Goal: Task Accomplishment & Management: Manage account settings

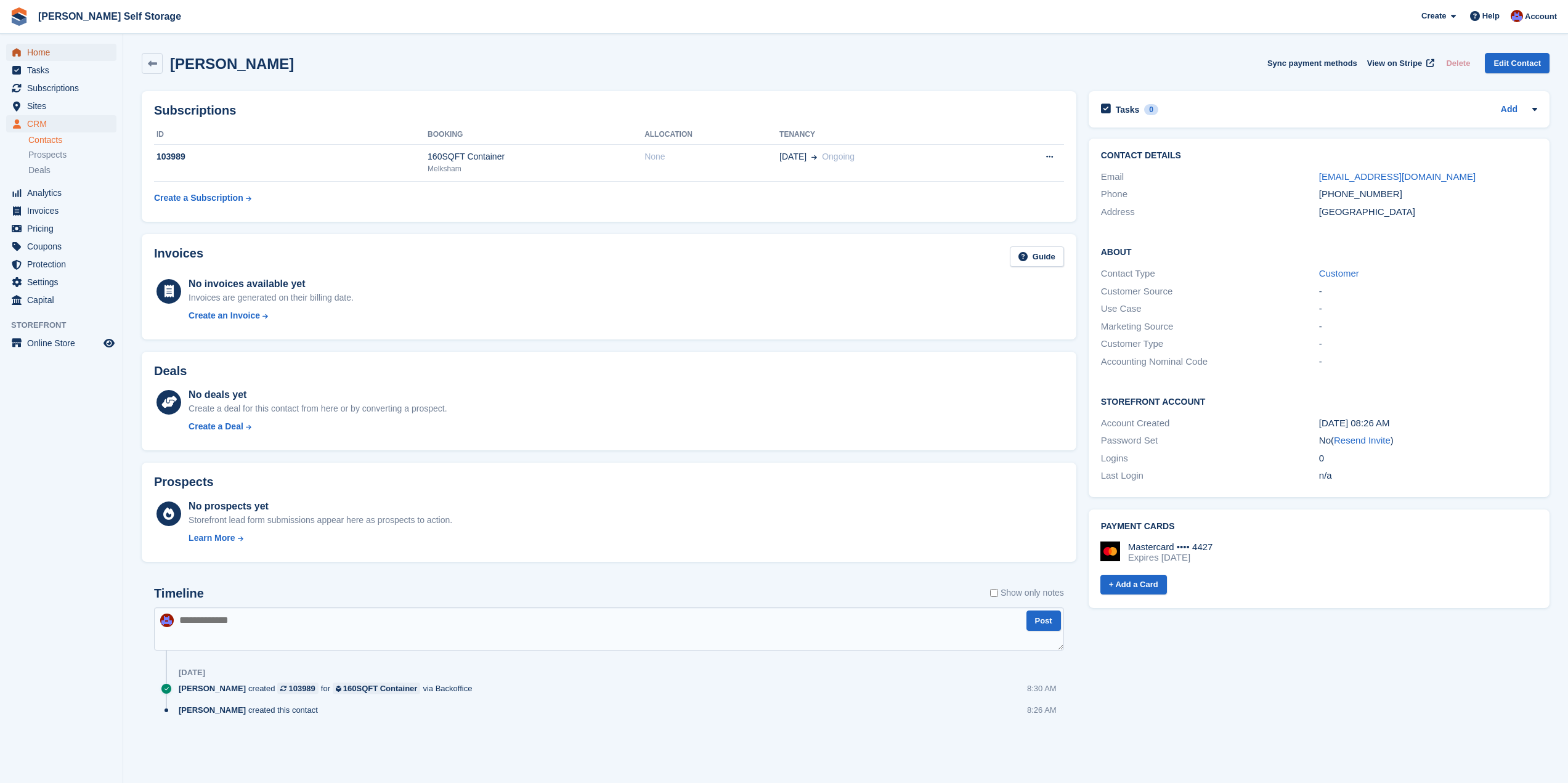
click at [44, 55] on span "Home" at bounding box center [64, 52] width 74 height 17
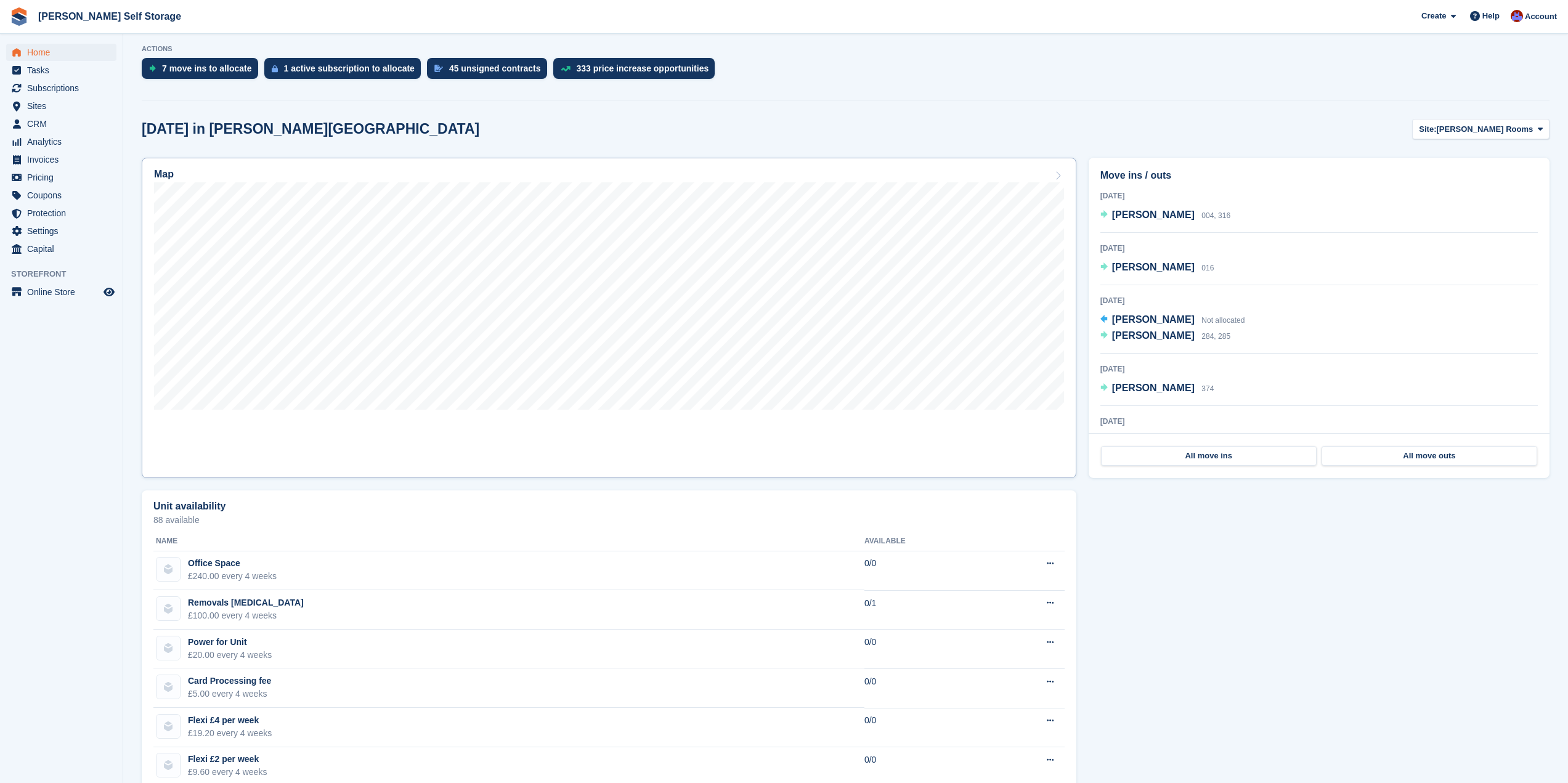
scroll to position [246, 0]
click at [41, 49] on span "Home" at bounding box center [64, 52] width 74 height 17
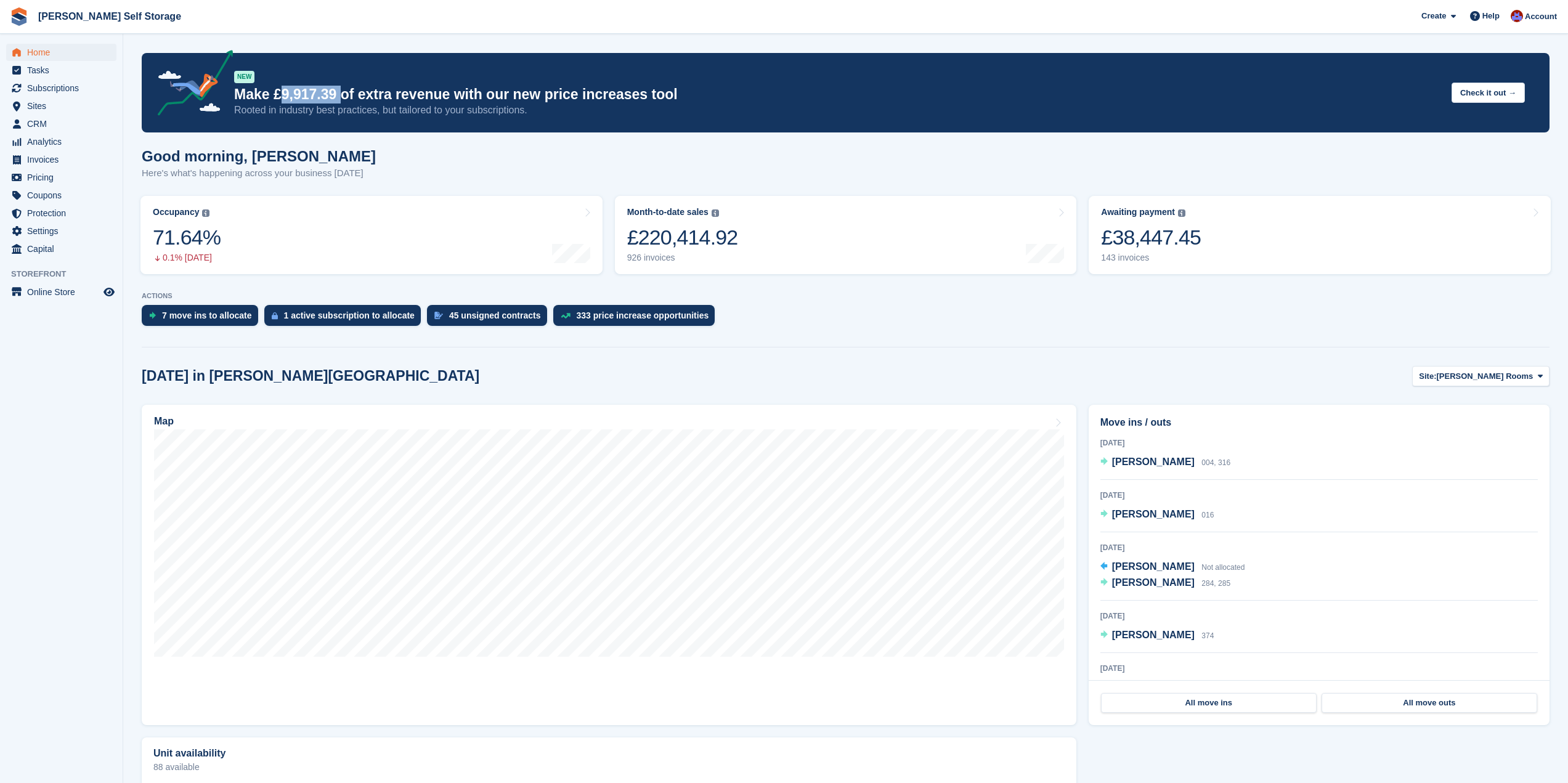
drag, startPoint x: 281, startPoint y: 93, endPoint x: 336, endPoint y: 99, distance: 55.3
click at [336, 99] on p "Make £9,917.39 of extra revenue with our new price increases tool" at bounding box center [837, 95] width 1207 height 18
click at [57, 108] on span "Sites" at bounding box center [64, 106] width 74 height 17
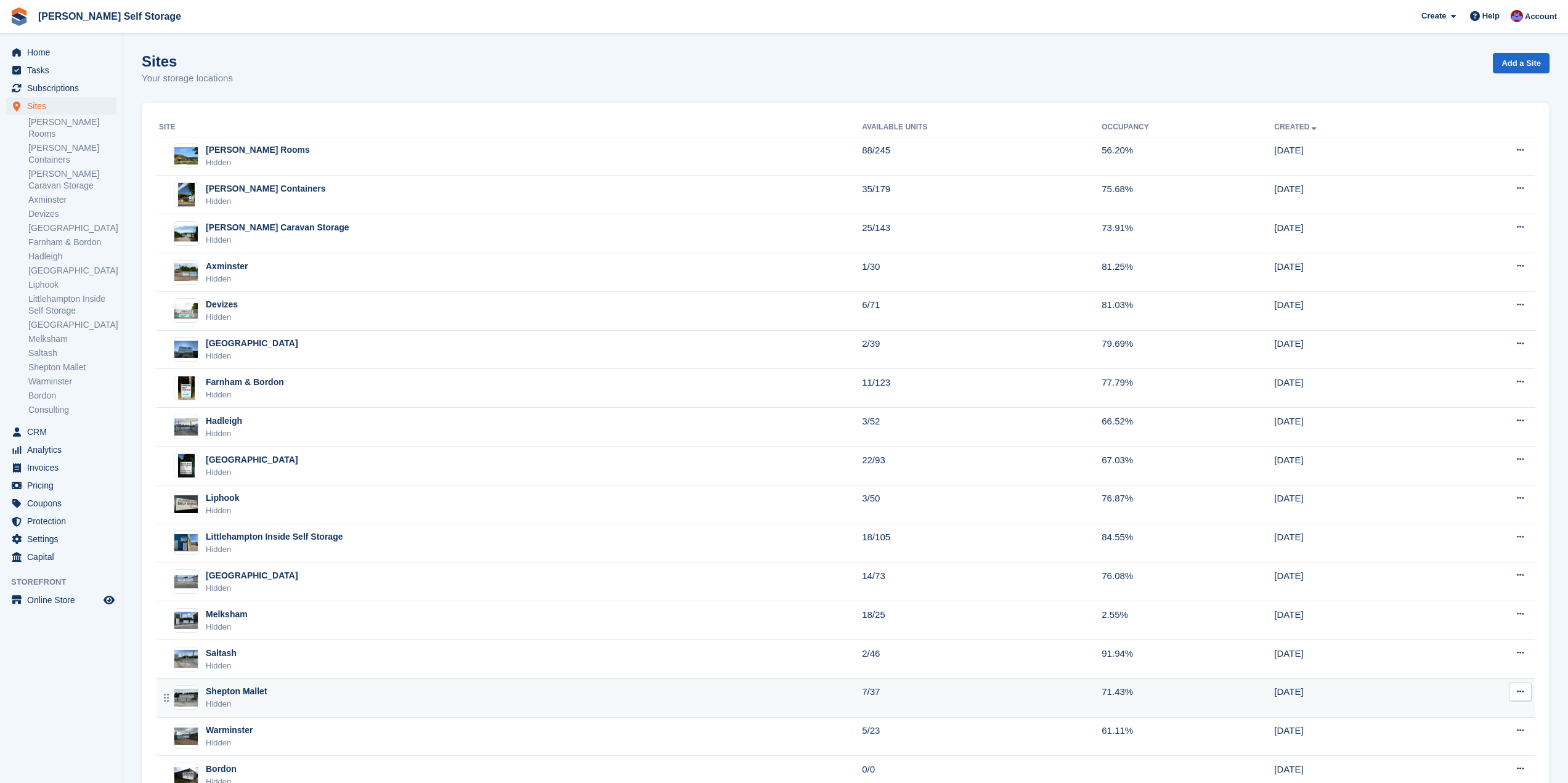
click at [308, 689] on div "Shepton Mallet Hidden" at bounding box center [510, 697] width 703 height 25
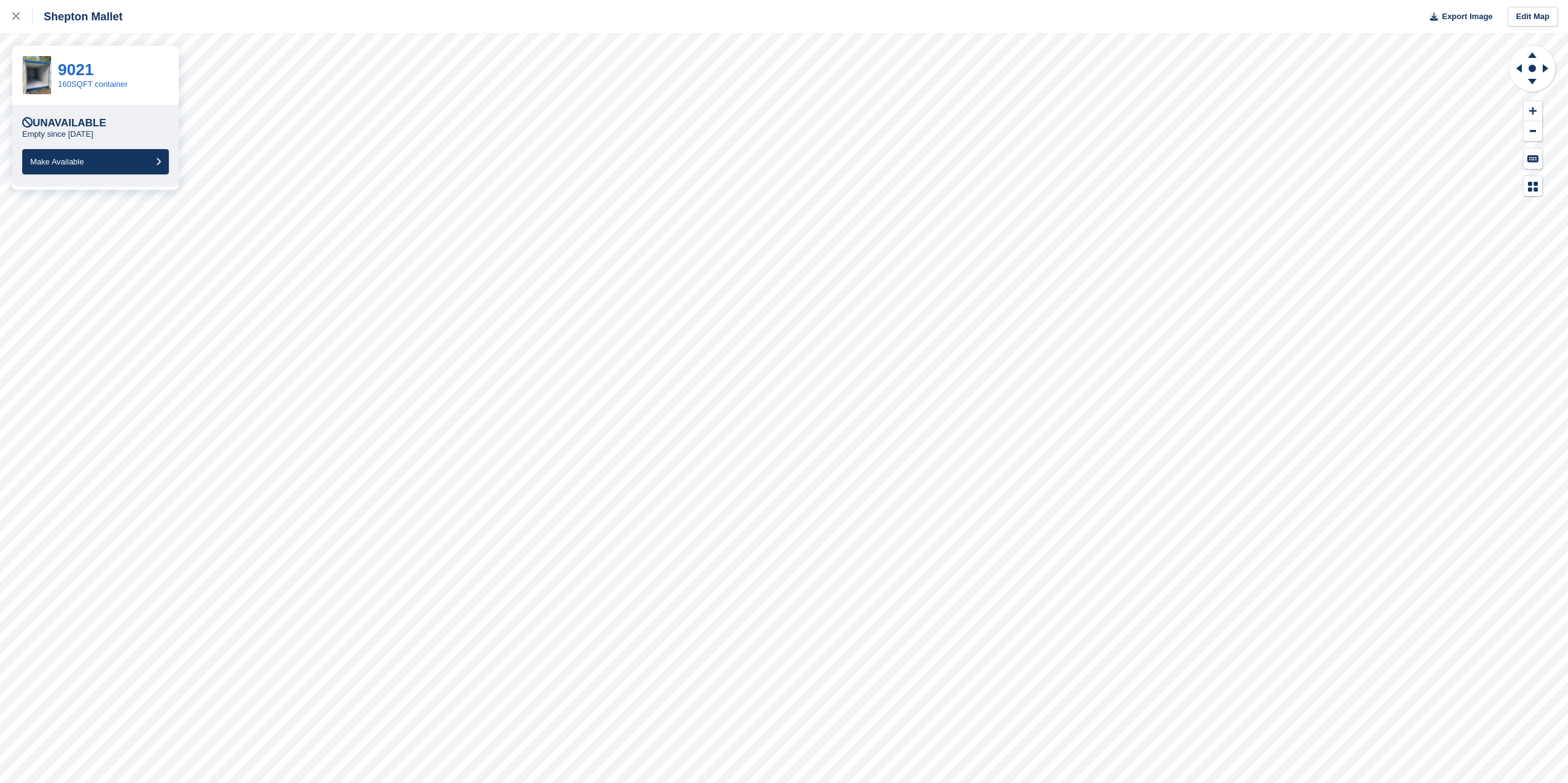
click at [90, 117] on div "Unavailable" at bounding box center [64, 123] width 84 height 12
click at [99, 84] on link "160SQFT container" at bounding box center [93, 84] width 70 height 9
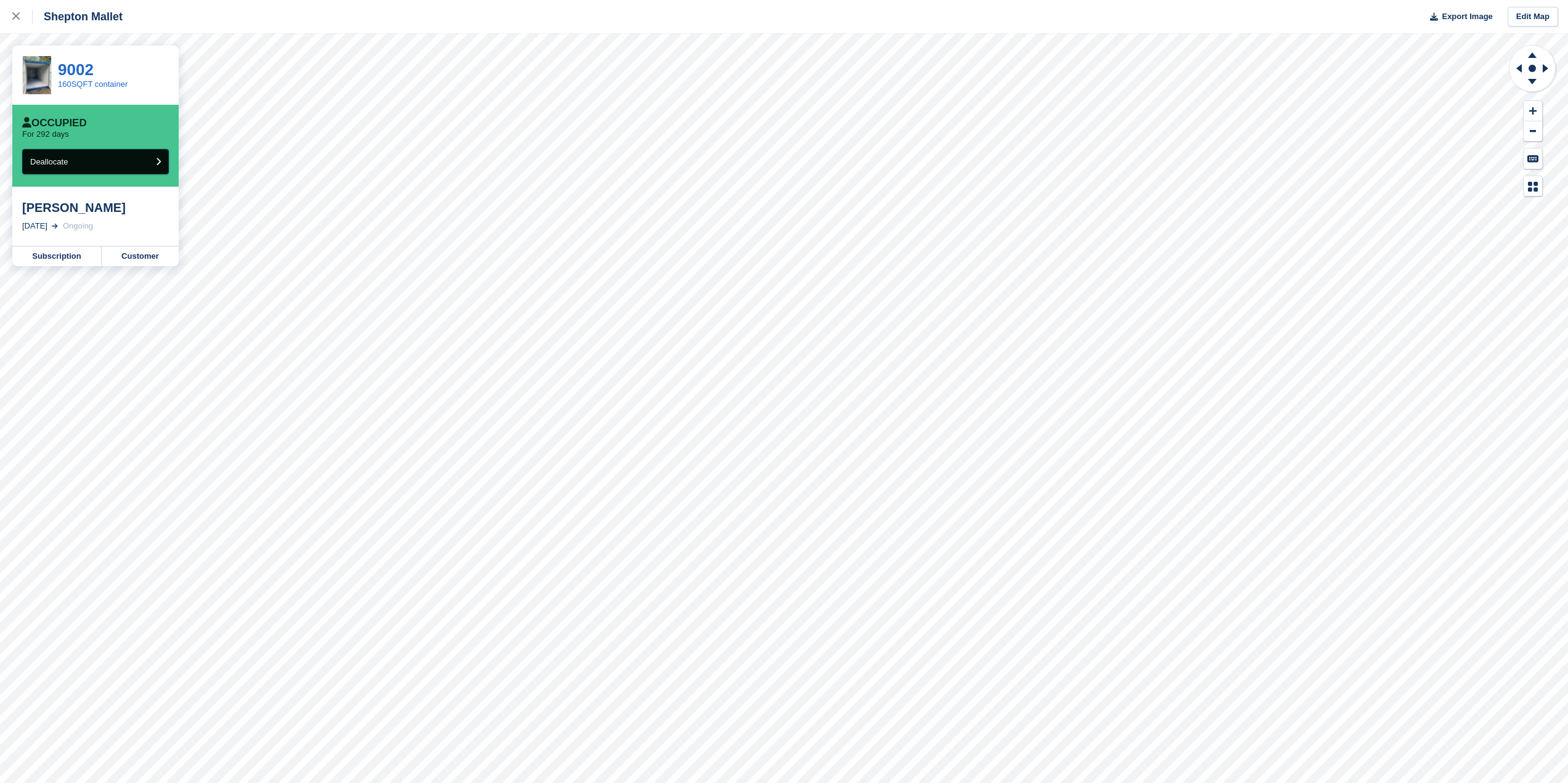
click at [160, 165] on icon "submit" at bounding box center [158, 162] width 5 height 8
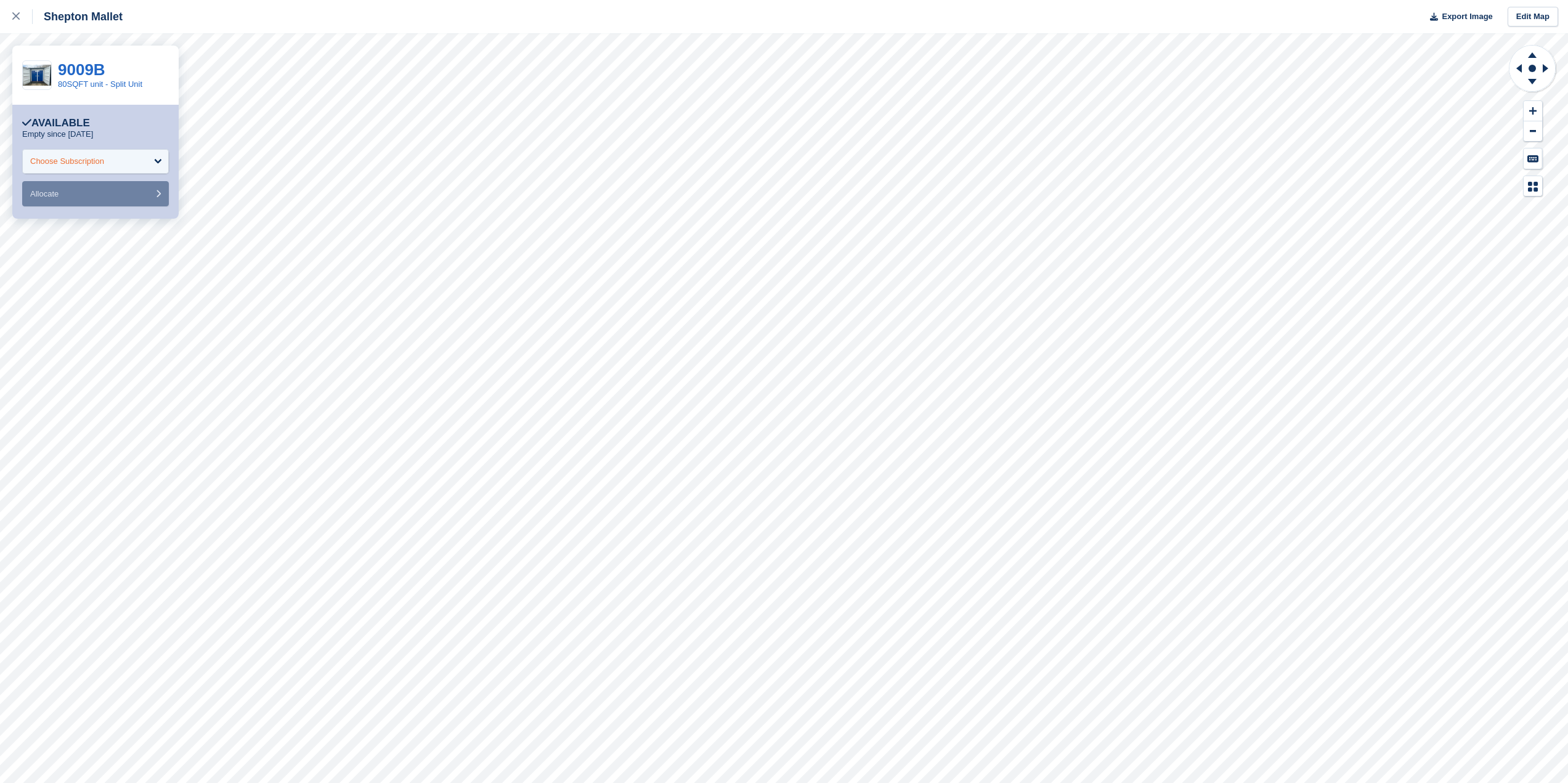
click at [159, 169] on div "Choose Subscription" at bounding box center [95, 161] width 147 height 24
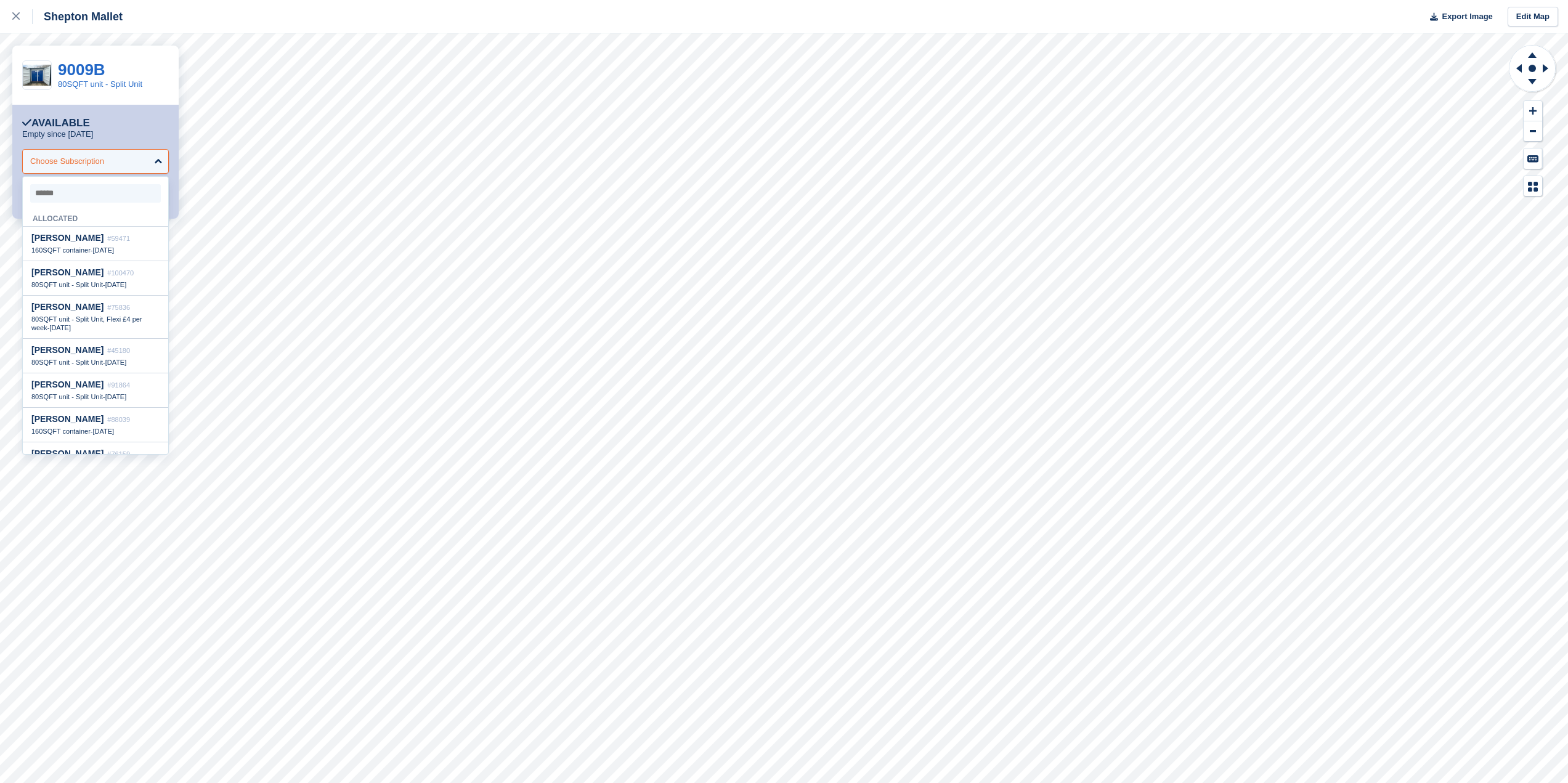
click at [159, 169] on div "Choose Subscription" at bounding box center [95, 161] width 147 height 24
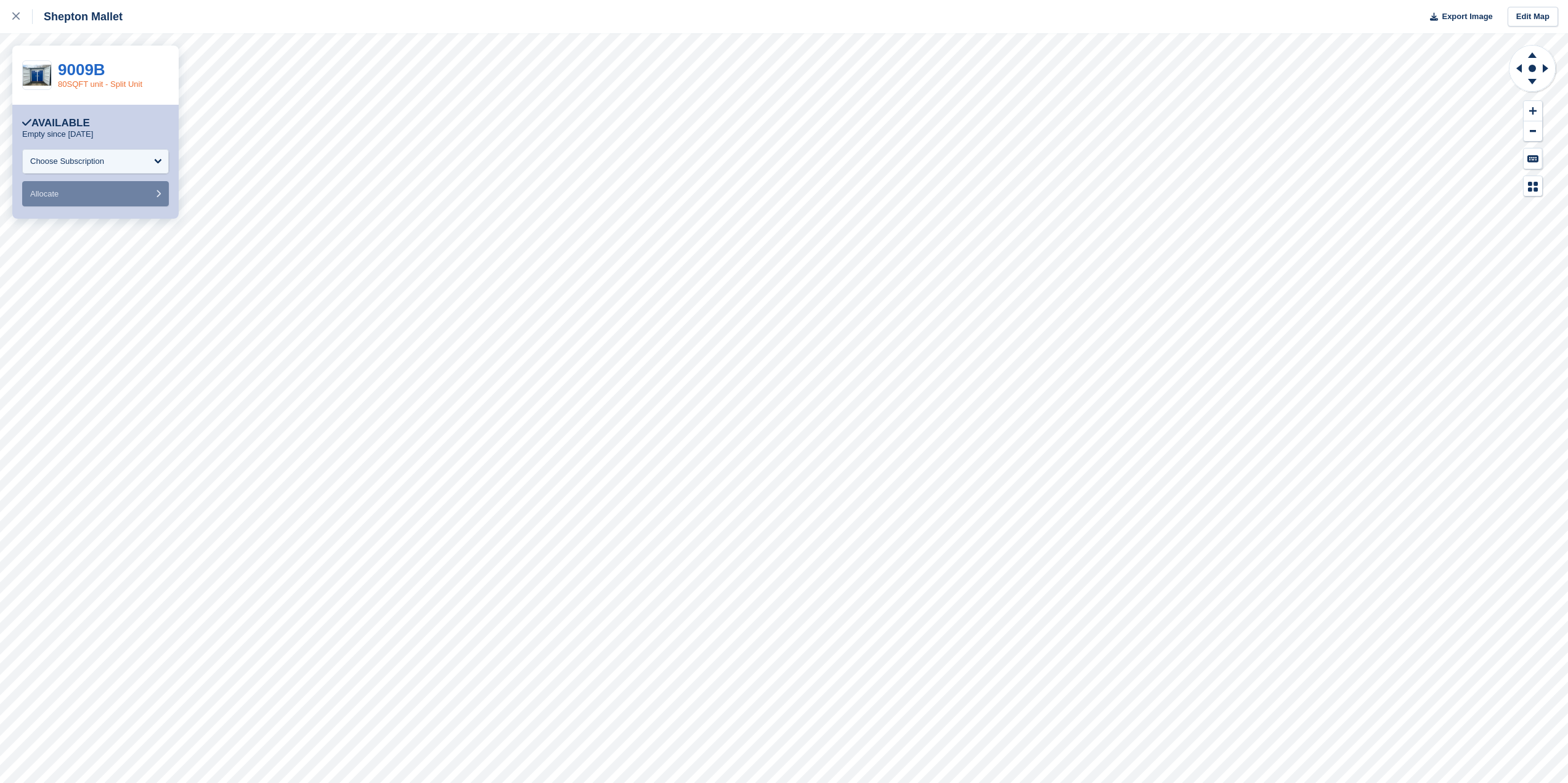
click at [115, 80] on link "80SQFT unit - Split Unit" at bounding box center [100, 84] width 84 height 9
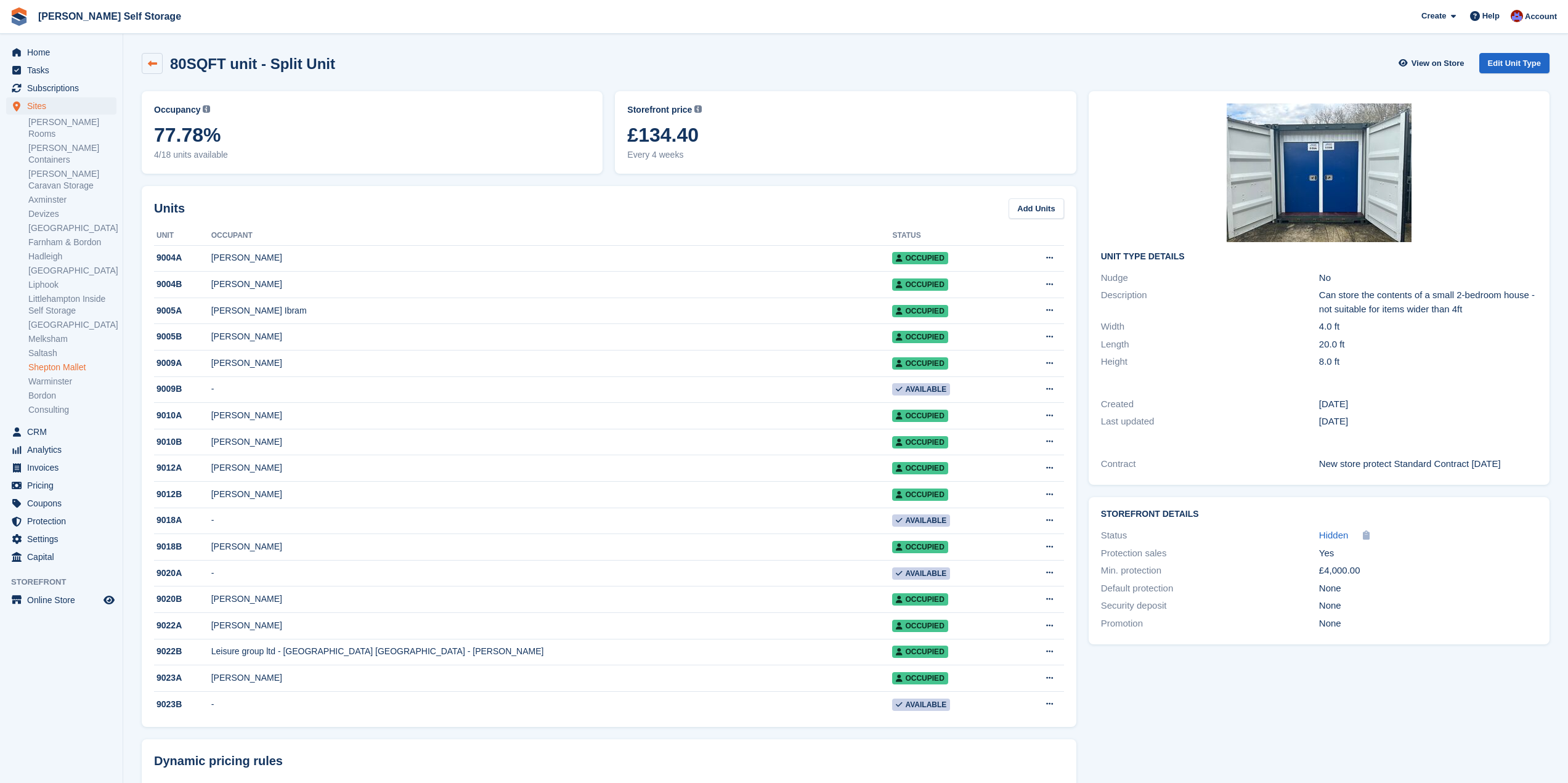
click at [154, 65] on icon at bounding box center [153, 64] width 9 height 9
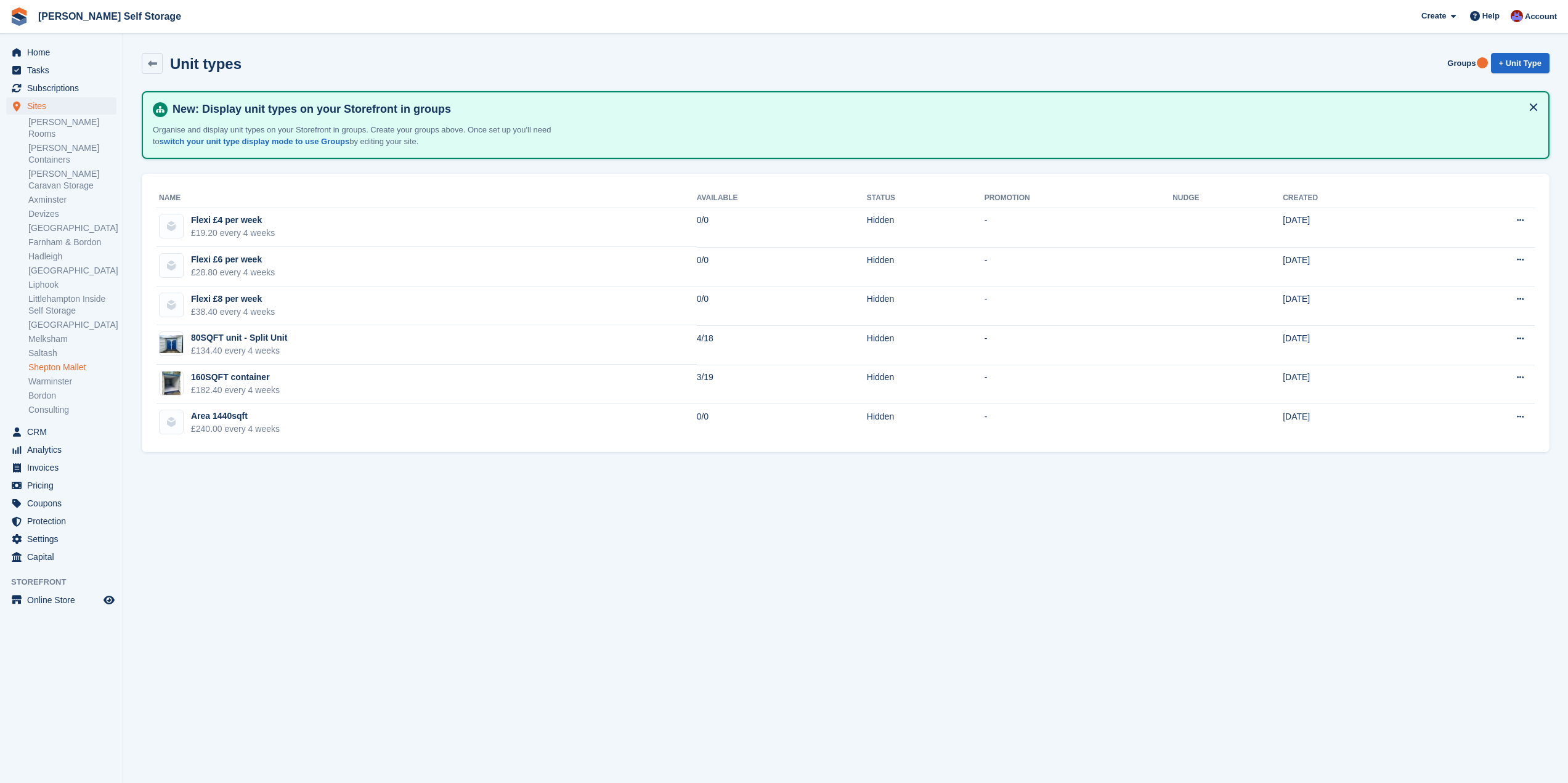
click at [154, 65] on icon at bounding box center [153, 64] width 9 height 9
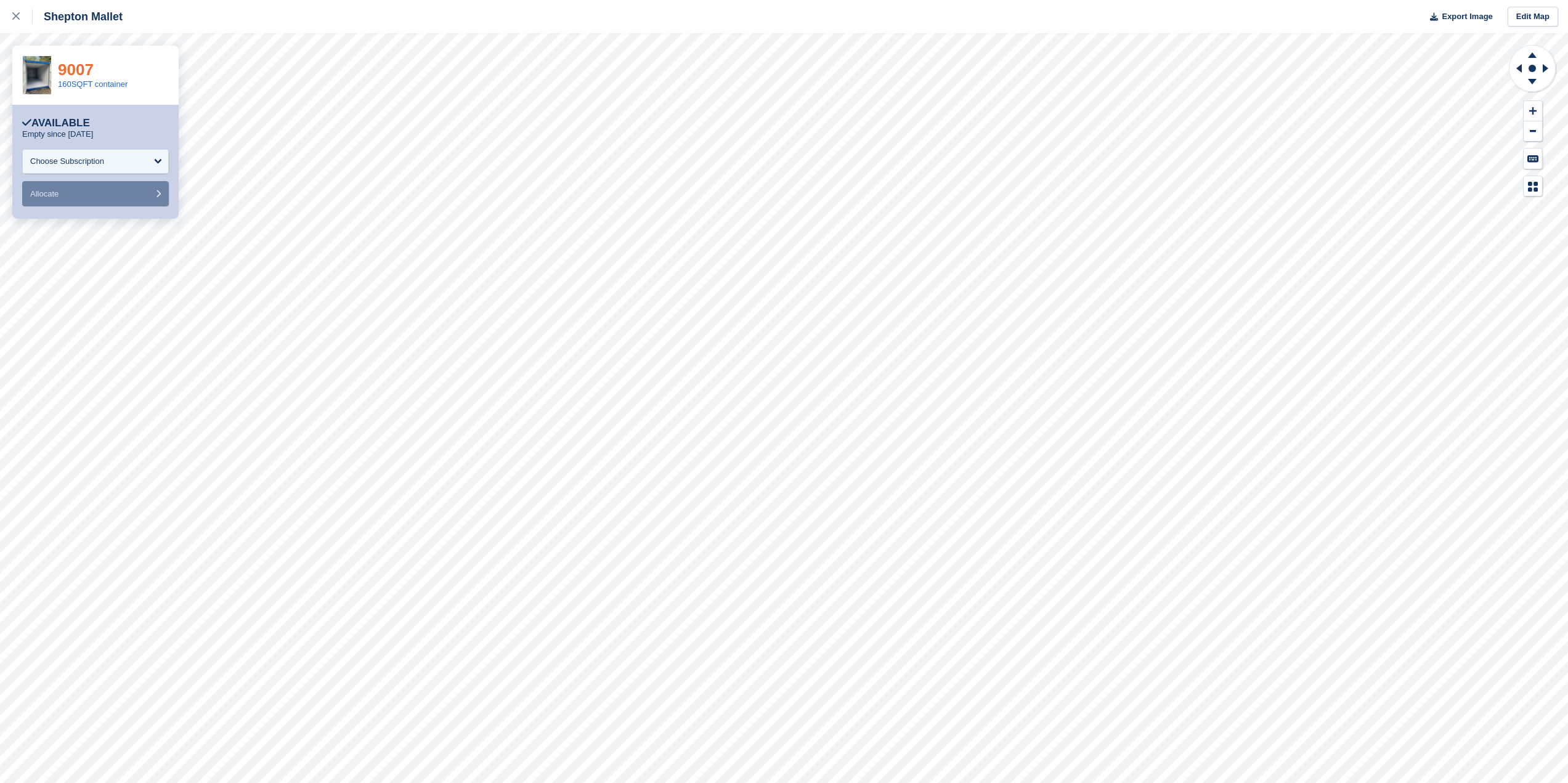
click at [76, 74] on link "9007" at bounding box center [75, 69] width 36 height 18
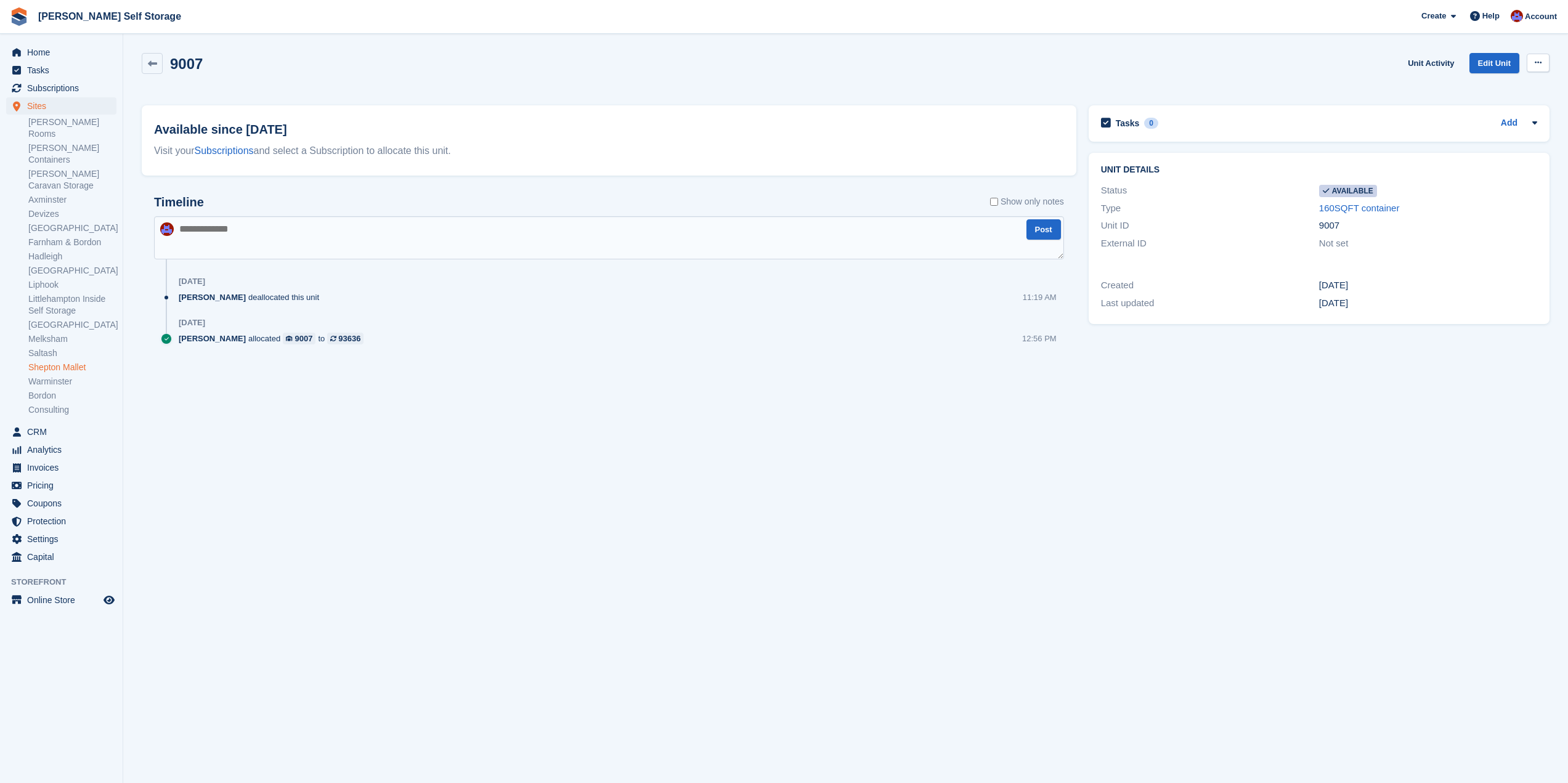
click at [1536, 65] on icon at bounding box center [1538, 62] width 7 height 8
click at [1094, 81] on div "9007 Unit Activity Edit Unit Make unavailable Delete unit" at bounding box center [846, 71] width 1408 height 35
click at [46, 194] on link "Axminster" at bounding box center [72, 199] width 88 height 11
